Goal: Check status

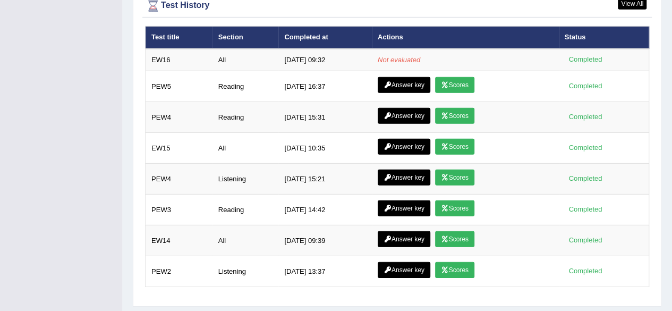
click at [345, 247] on td "[DATE] 09:39" at bounding box center [326, 240] width 94 height 31
click at [164, 2] on div "Test History" at bounding box center [397, 6] width 504 height 16
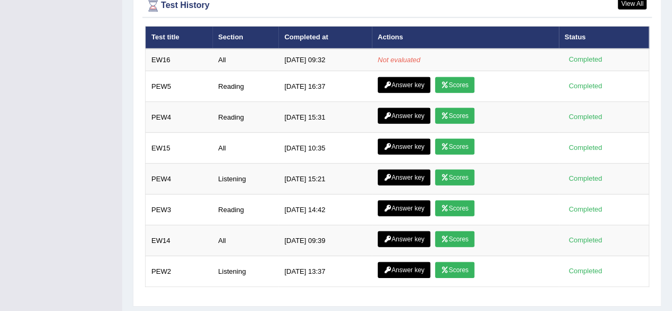
click at [164, 2] on div "Test History" at bounding box center [397, 6] width 504 height 16
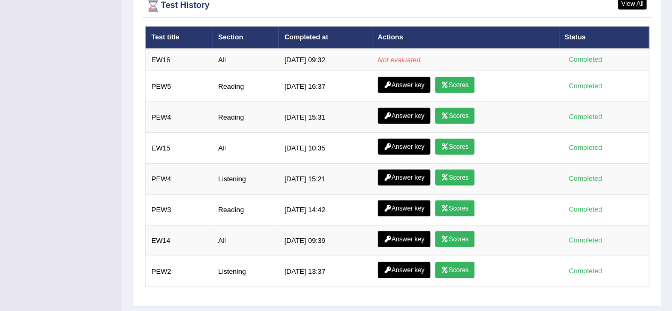
click at [357, 3] on div "Test History" at bounding box center [397, 6] width 504 height 16
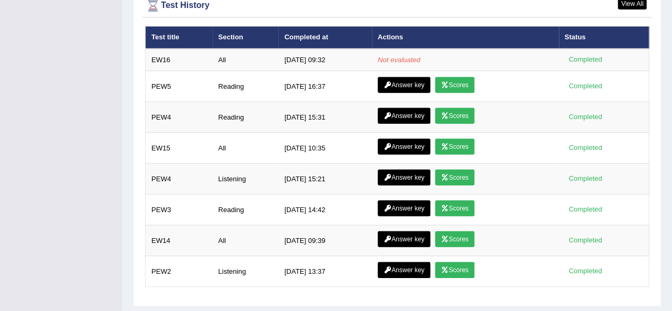
click at [171, 29] on th "Test title" at bounding box center [179, 38] width 67 height 22
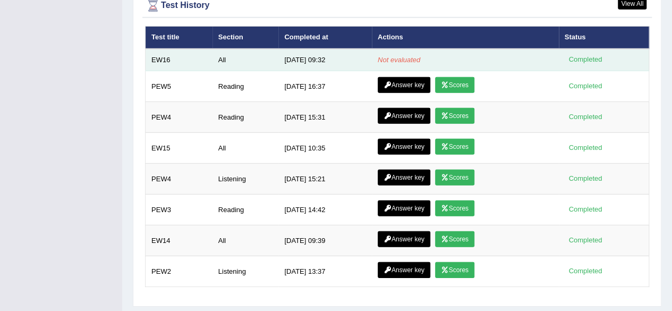
click at [580, 54] on div "Completed" at bounding box center [585, 59] width 41 height 11
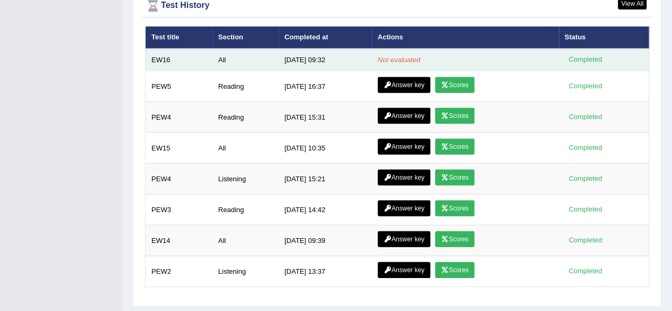
click at [580, 54] on div "Completed" at bounding box center [585, 59] width 41 height 11
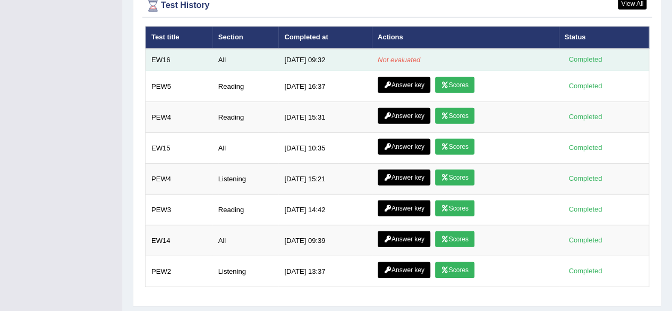
click at [580, 54] on div "Completed" at bounding box center [585, 59] width 41 height 11
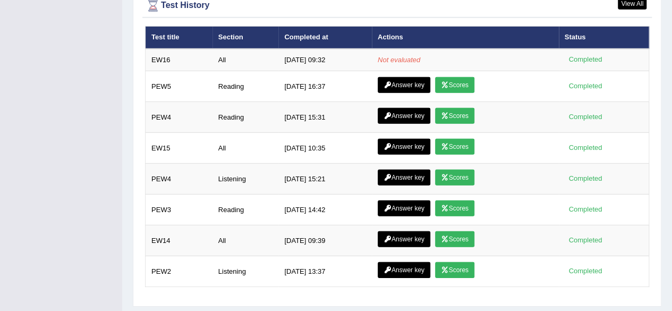
drag, startPoint x: 580, startPoint y: 54, endPoint x: 621, endPoint y: -3, distance: 69.6
